Goal: Complete application form

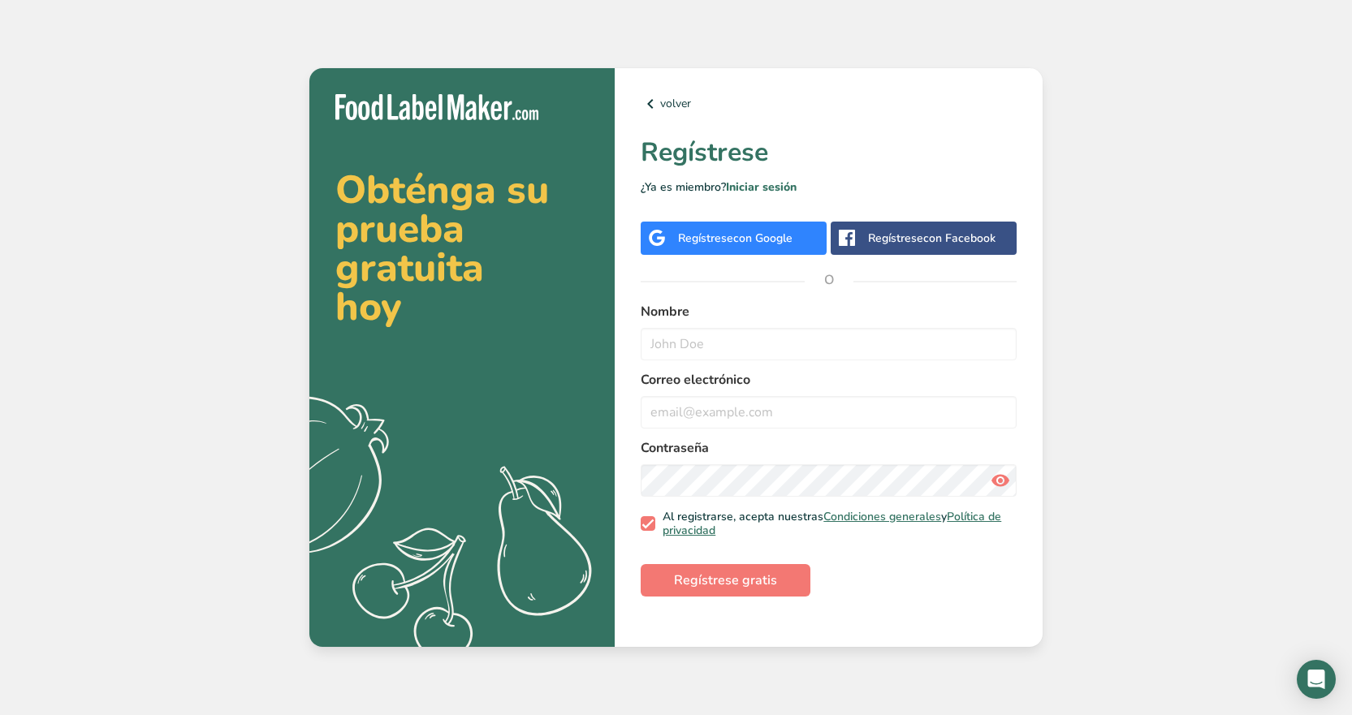
click at [696, 230] on div "Regístrese con Google" at bounding box center [735, 238] width 114 height 17
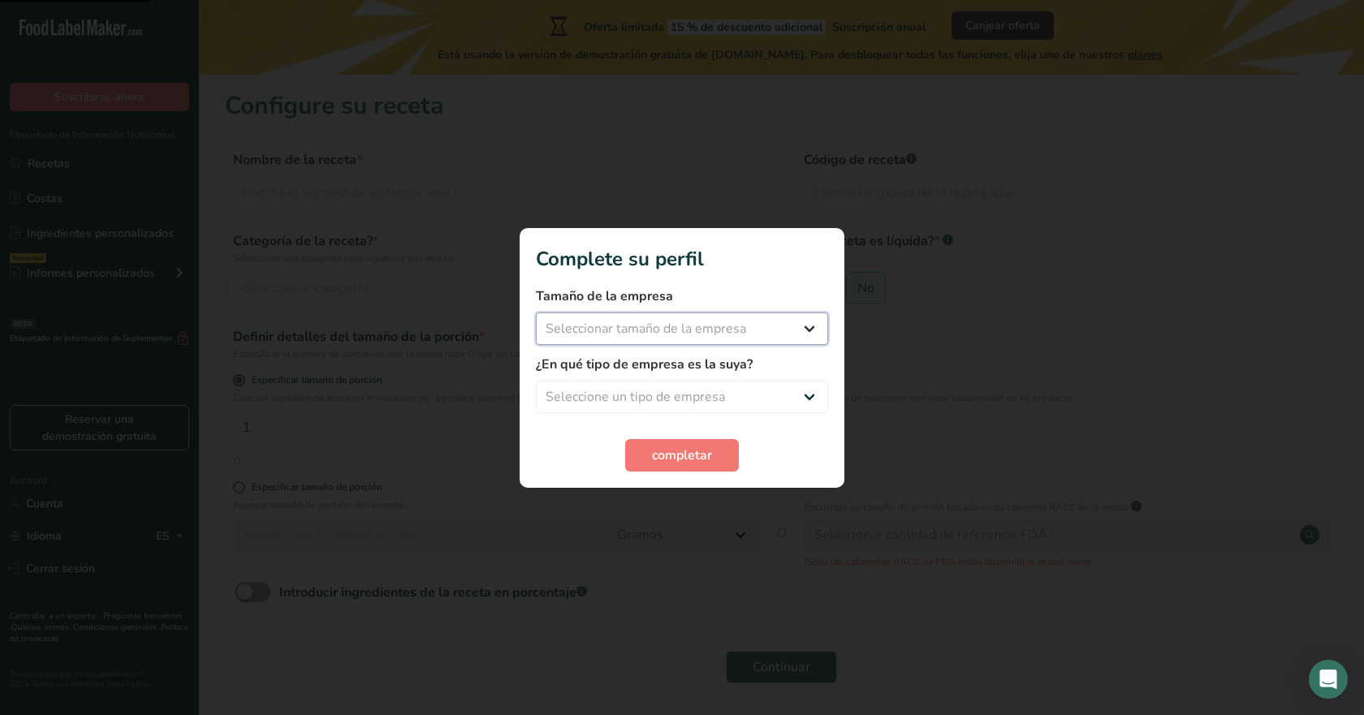
click at [805, 328] on select "Seleccionar tamaño de la empresa Menos de 10 empleados De 10 a 50 empleados De …" at bounding box center [682, 329] width 292 height 32
select select "1"
click at [536, 313] on select "Seleccionar tamaño de la empresa Menos de 10 empleados De 10 a 50 empleados De …" at bounding box center [682, 329] width 292 height 32
click at [814, 401] on select "Seleccione un tipo de empresa Fabricante de alimentos envasados Restaurante y c…" at bounding box center [682, 397] width 292 height 32
select select "1"
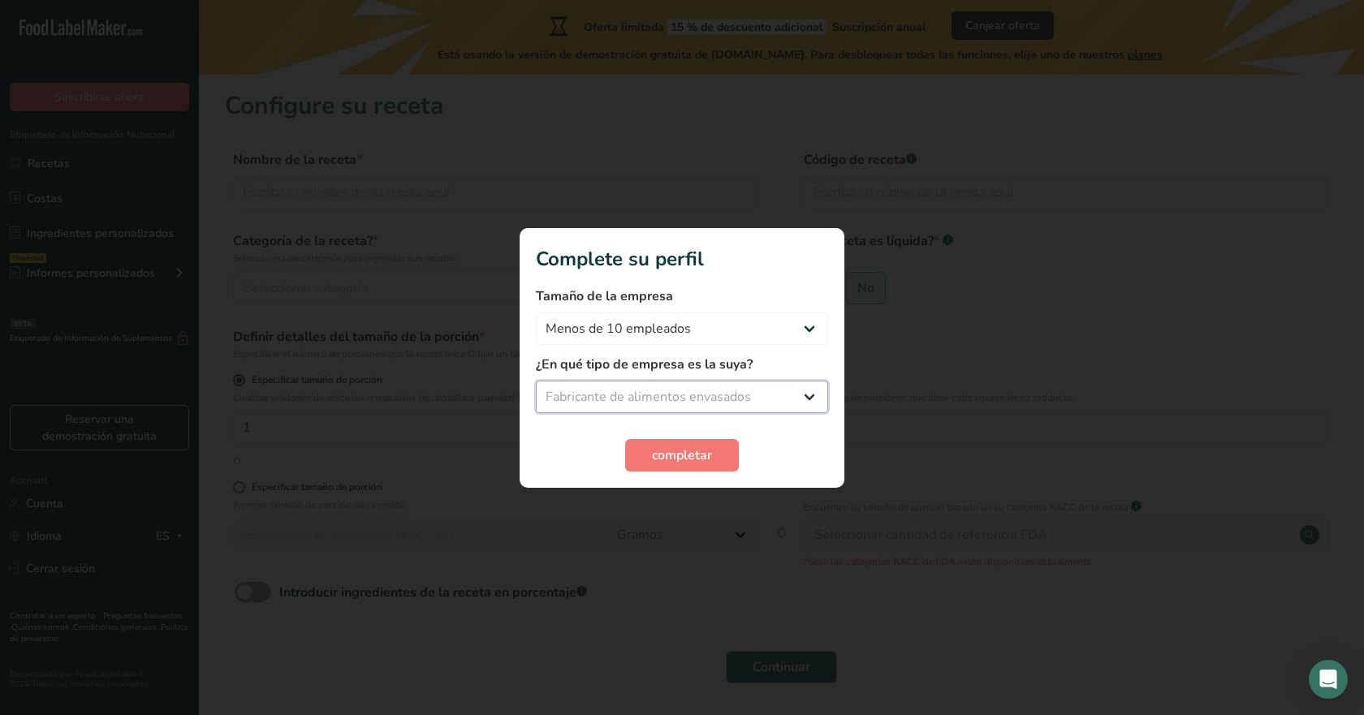
click at [536, 381] on select "Seleccione un tipo de empresa Fabricante de alimentos envasados Restaurante y c…" at bounding box center [682, 397] width 292 height 32
click at [808, 400] on select "Fabricante de alimentos envasados Restaurante y cafetería [GEOGRAPHIC_DATA] Emp…" at bounding box center [682, 397] width 292 height 32
click at [668, 457] on span "completar" at bounding box center [682, 455] width 60 height 19
